Goal: Information Seeking & Learning: Check status

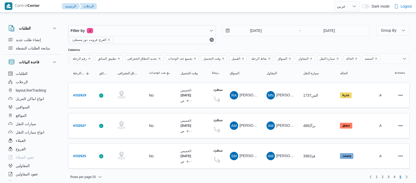
select select "ar"
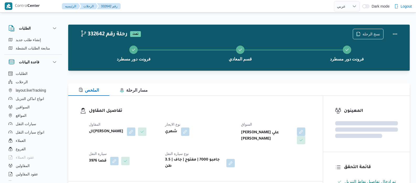
select select "ar"
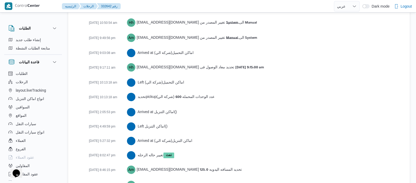
scroll to position [885, 0]
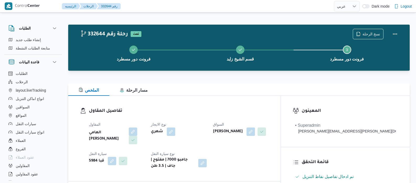
select select "ar"
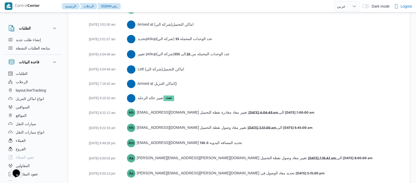
scroll to position [921, 0]
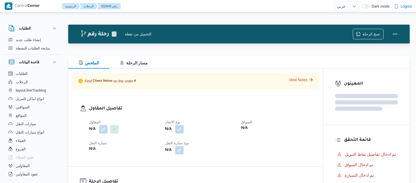
select select "ar"
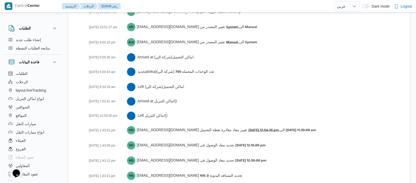
scroll to position [868, 0]
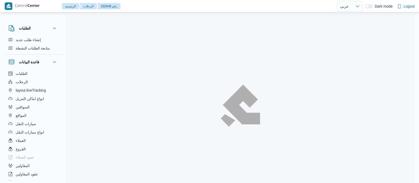
select select "ar"
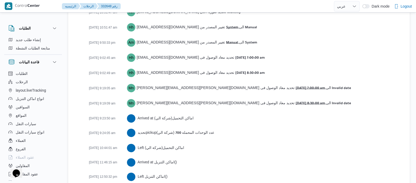
scroll to position [950, 0]
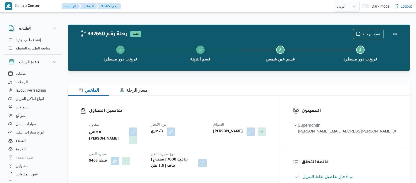
select select "ar"
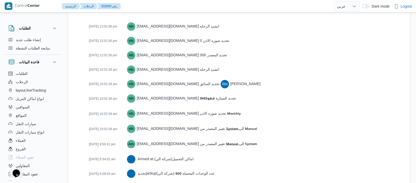
scroll to position [852, 0]
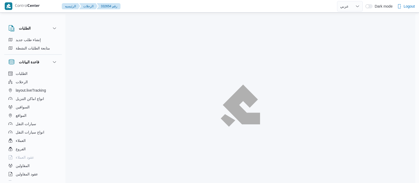
select select "ar"
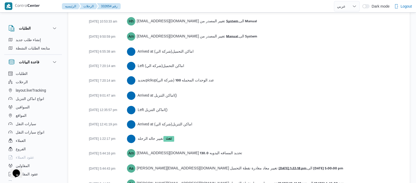
scroll to position [891, 0]
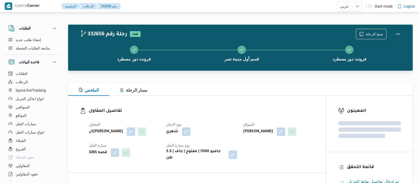
select select "ar"
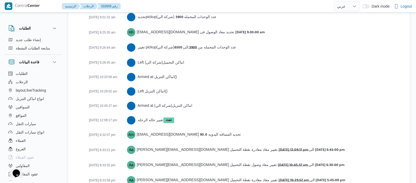
scroll to position [920, 0]
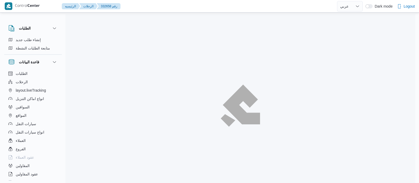
select select "ar"
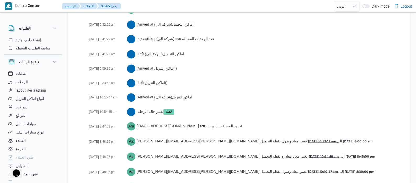
scroll to position [905, 0]
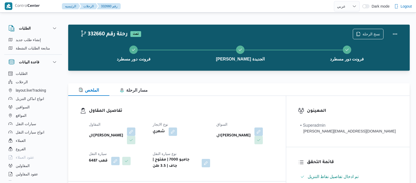
select select "ar"
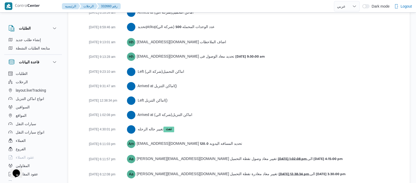
scroll to position [897, 0]
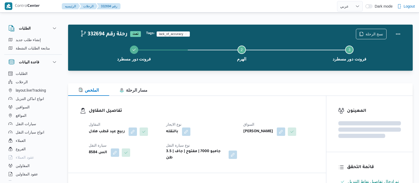
select select "ar"
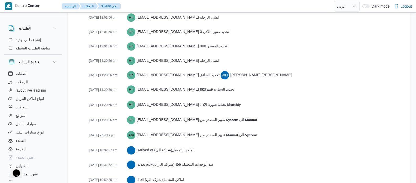
scroll to position [814, 0]
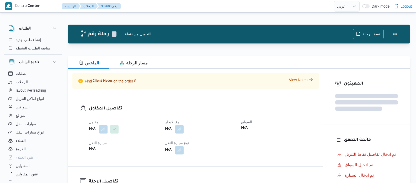
select select "ar"
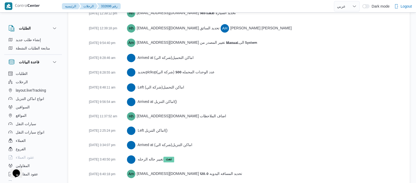
scroll to position [934, 0]
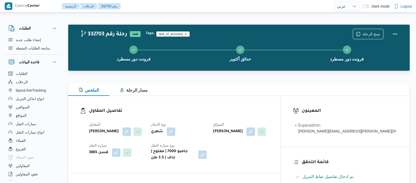
select select "ar"
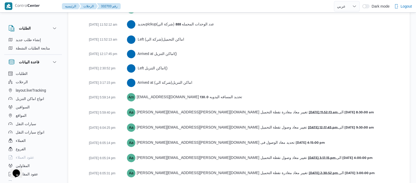
scroll to position [935, 0]
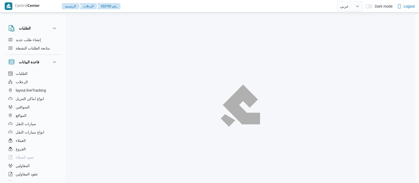
select select "ar"
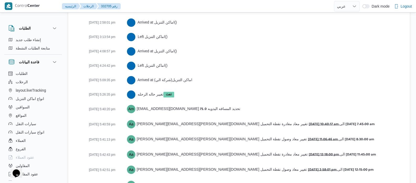
scroll to position [1031, 0]
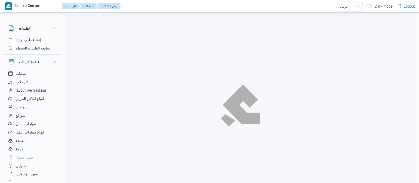
select select "ar"
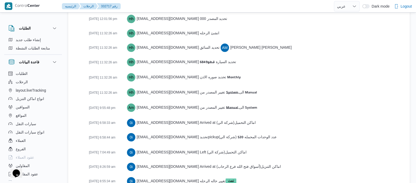
scroll to position [877, 0]
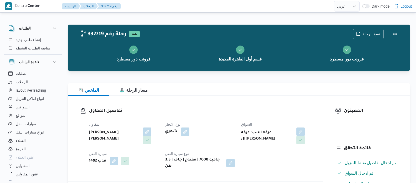
select select "ar"
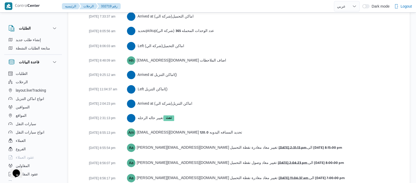
scroll to position [862, 0]
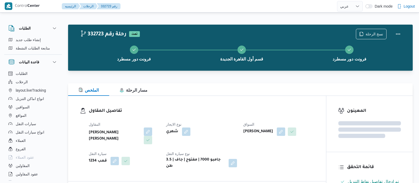
select select "ar"
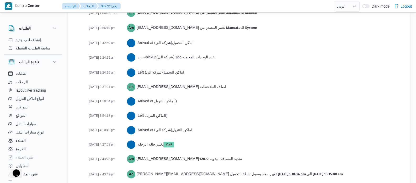
scroll to position [891, 0]
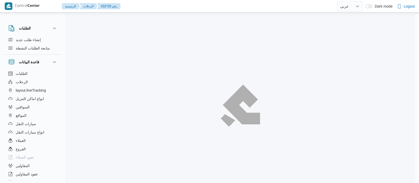
select select "ar"
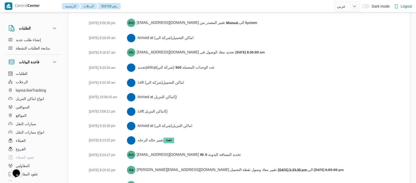
scroll to position [891, 0]
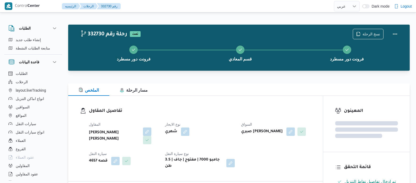
select select "ar"
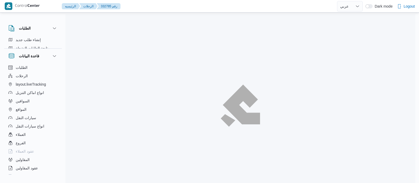
select select "ar"
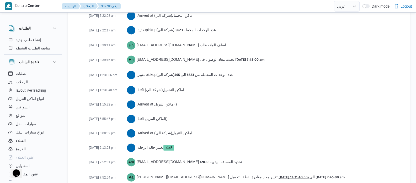
scroll to position [949, 0]
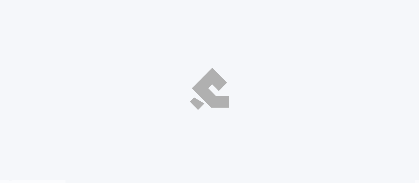
select select "ar"
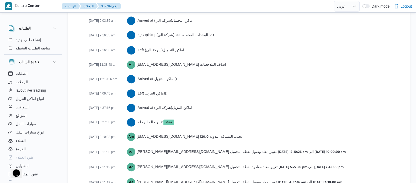
scroll to position [920, 0]
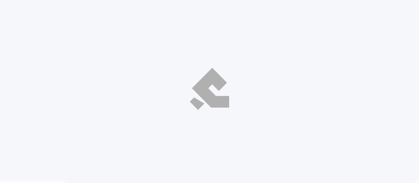
select select "ar"
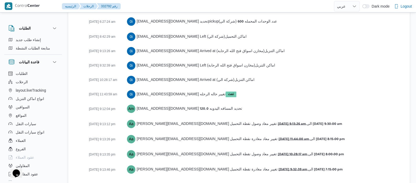
scroll to position [905, 0]
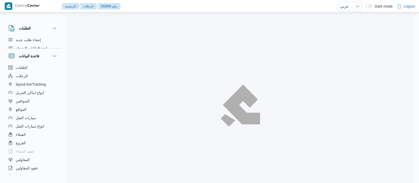
select select "ar"
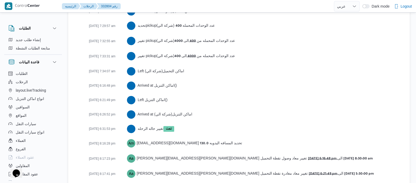
scroll to position [905, 0]
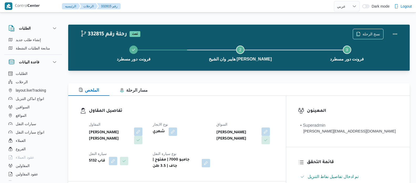
select select "ar"
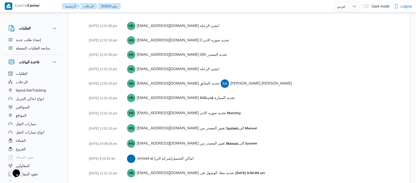
scroll to position [840, 0]
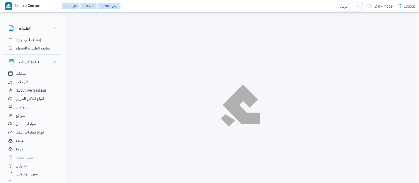
select select "ar"
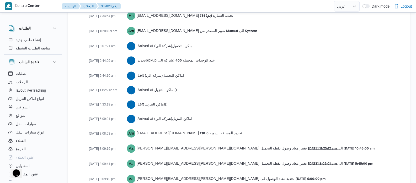
scroll to position [941, 0]
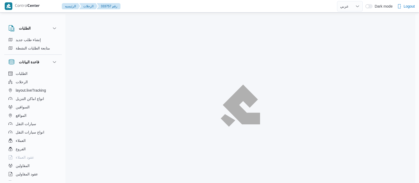
select select "ar"
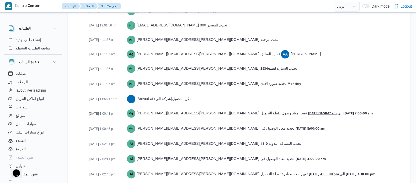
scroll to position [796, 0]
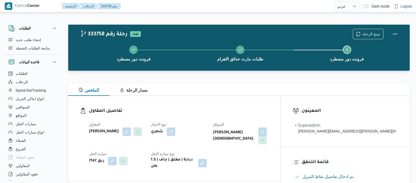
select select "ar"
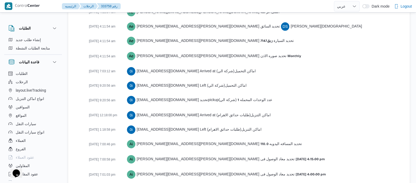
scroll to position [858, 0]
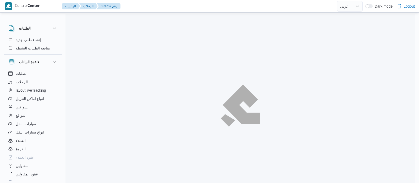
select select "ar"
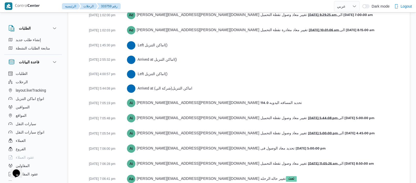
scroll to position [987, 0]
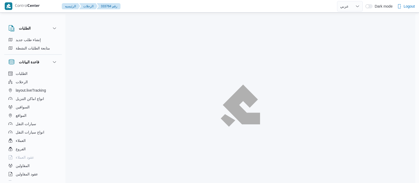
select select "ar"
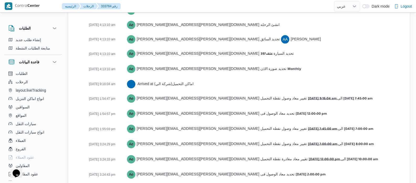
scroll to position [829, 0]
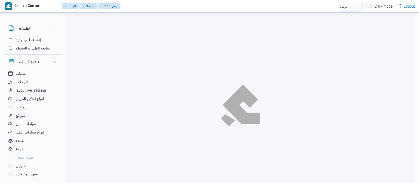
select select "ar"
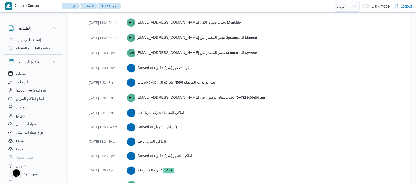
scroll to position [876, 0]
